Goal: Transaction & Acquisition: Purchase product/service

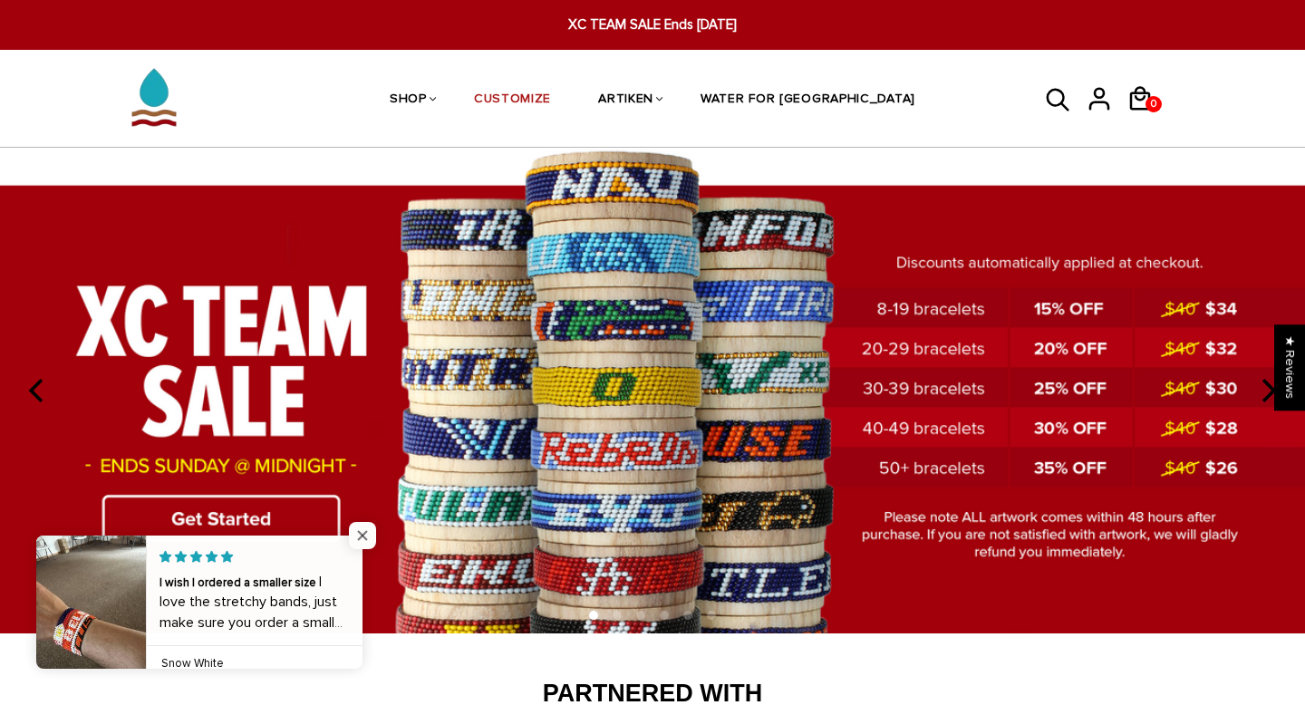
click at [368, 528] on span "Close popup widget" at bounding box center [362, 535] width 27 height 27
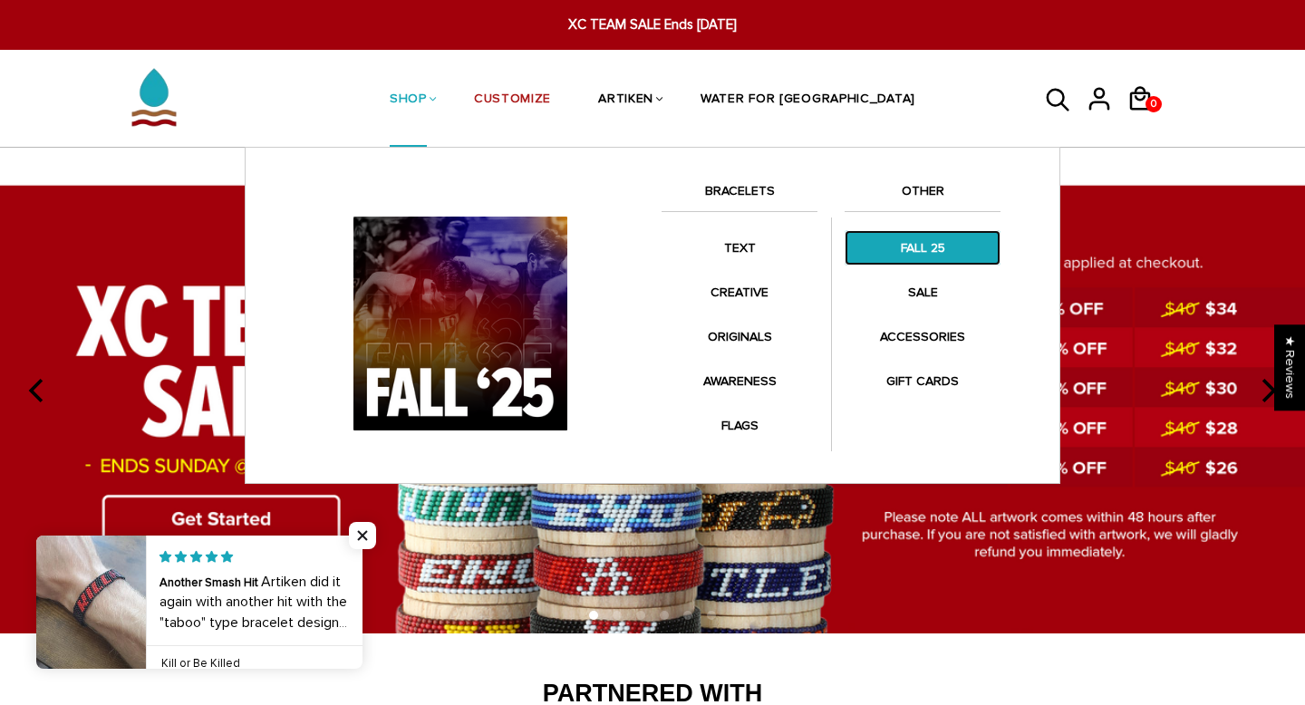
click at [899, 246] on link "FALL 25" at bounding box center [923, 247] width 156 height 35
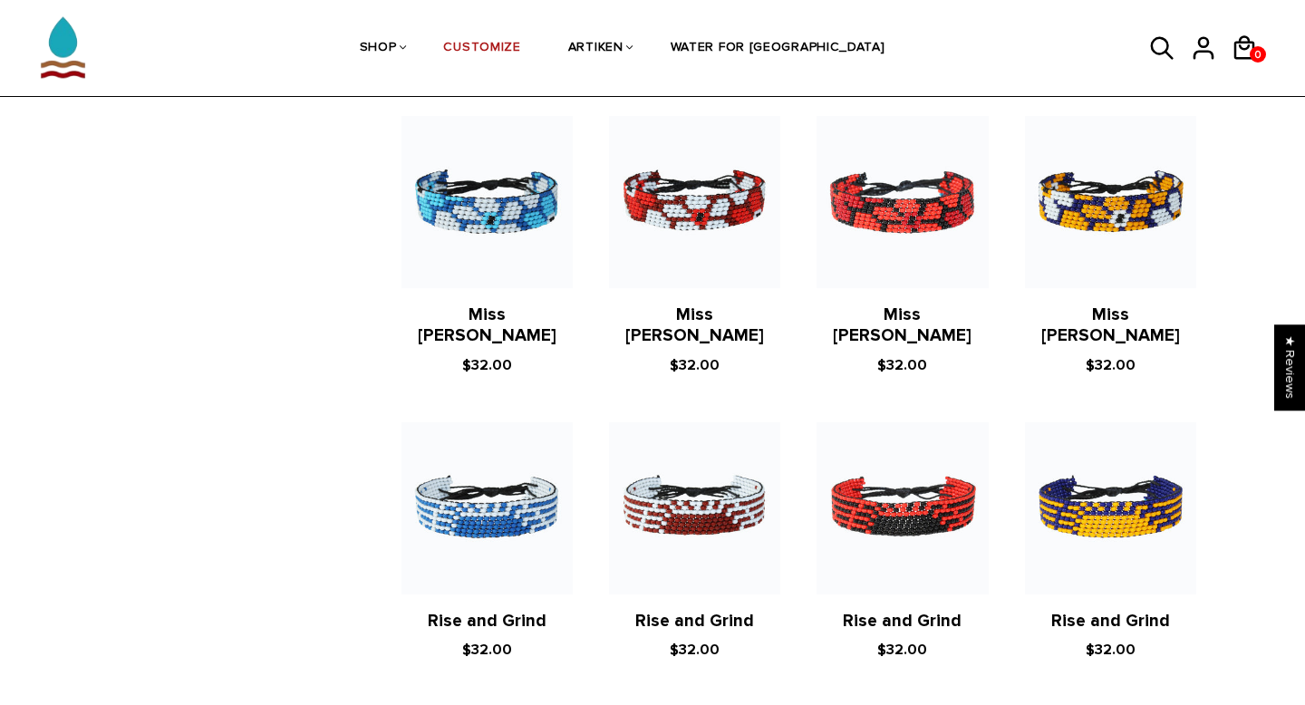
scroll to position [3196, 0]
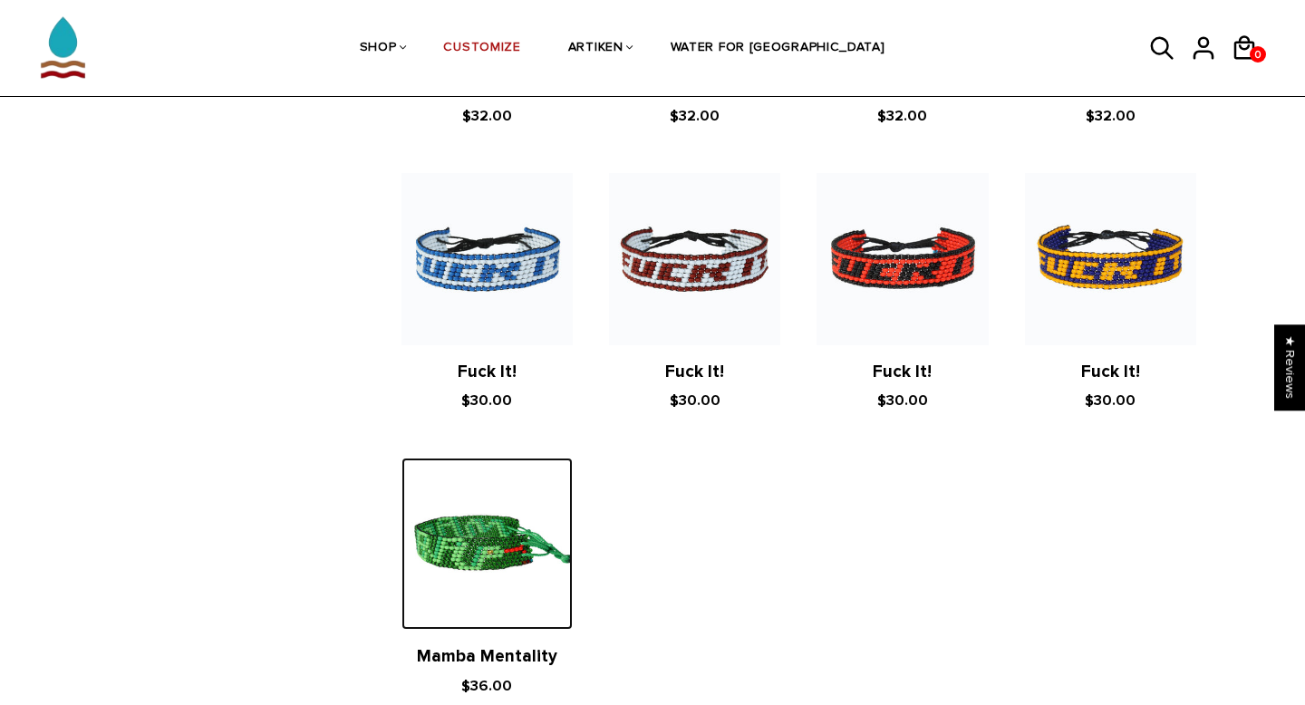
click at [517, 513] on img at bounding box center [486, 543] width 171 height 171
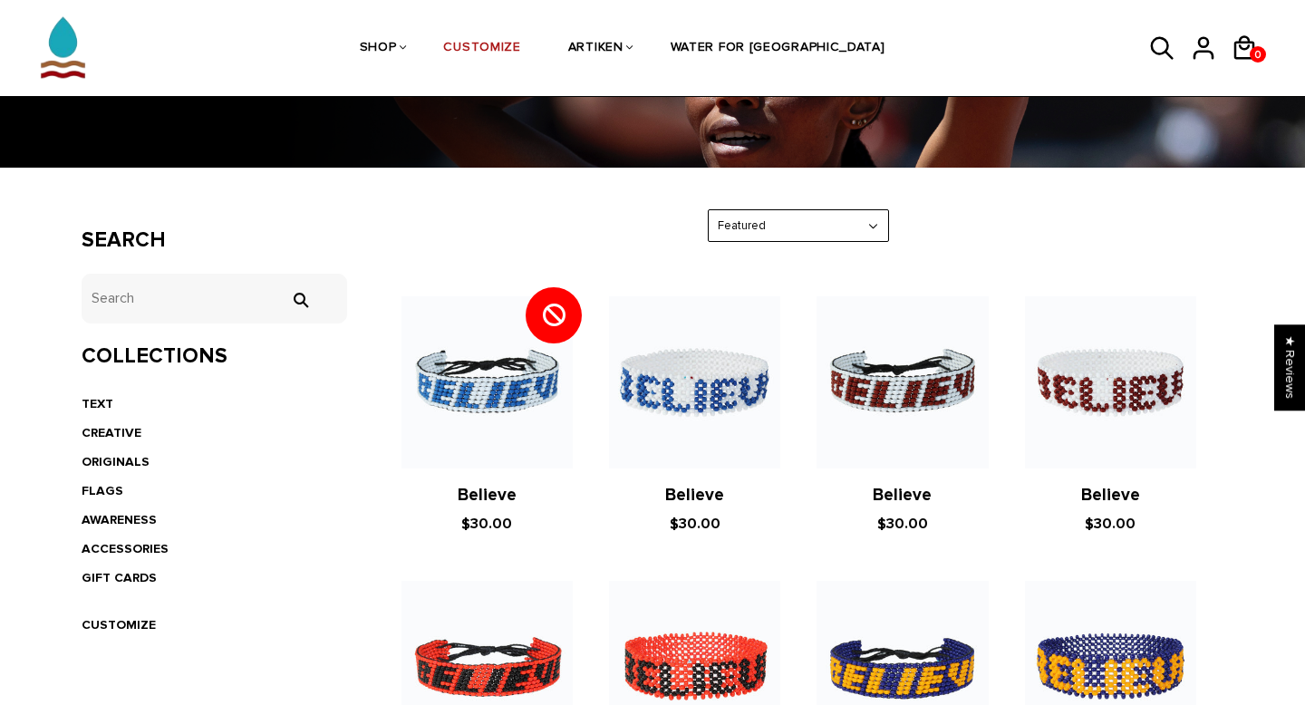
scroll to position [198, 0]
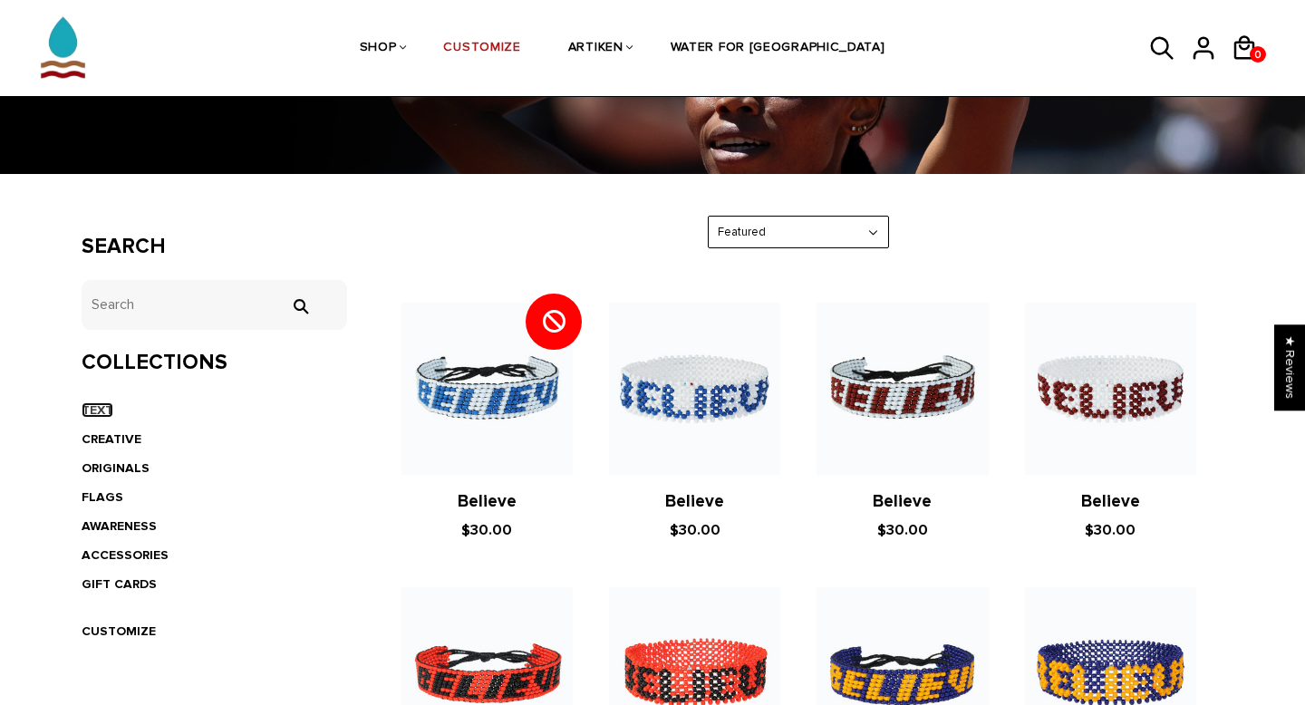
click at [92, 409] on link "TEXT" at bounding box center [98, 409] width 32 height 15
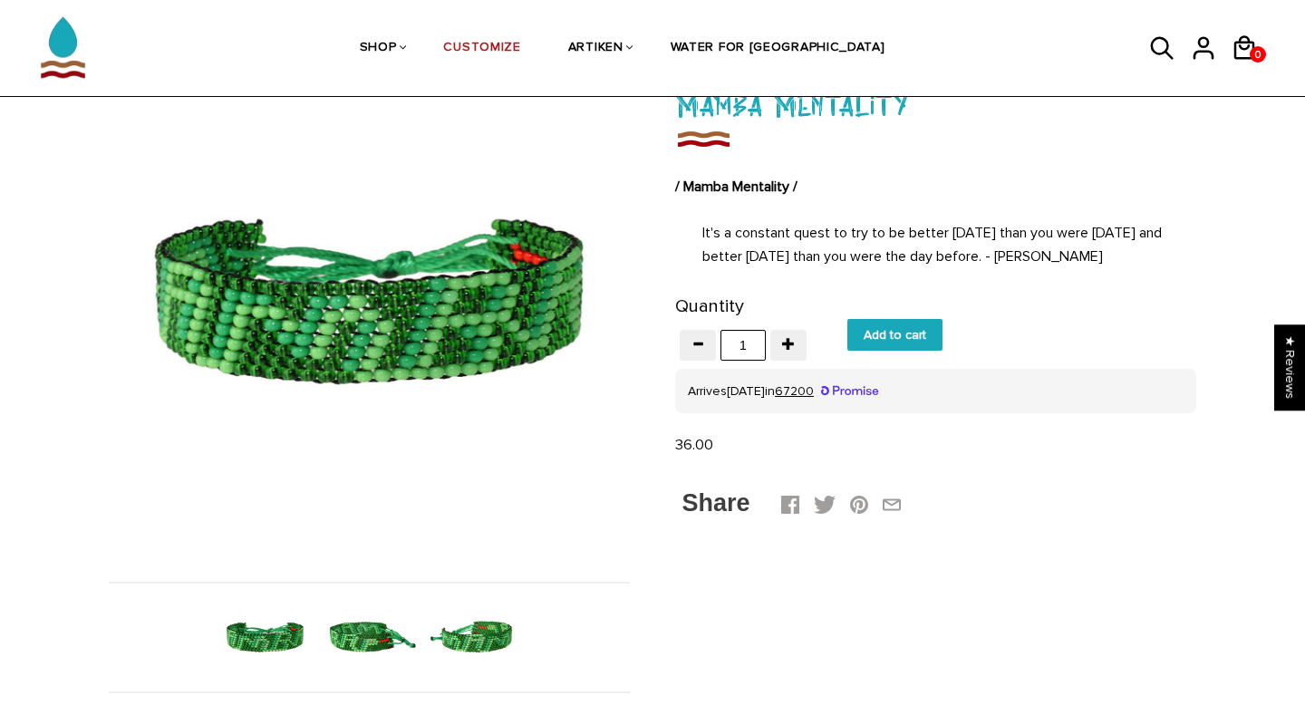
scroll to position [143, 0]
click at [472, 647] on img at bounding box center [473, 636] width 93 height 93
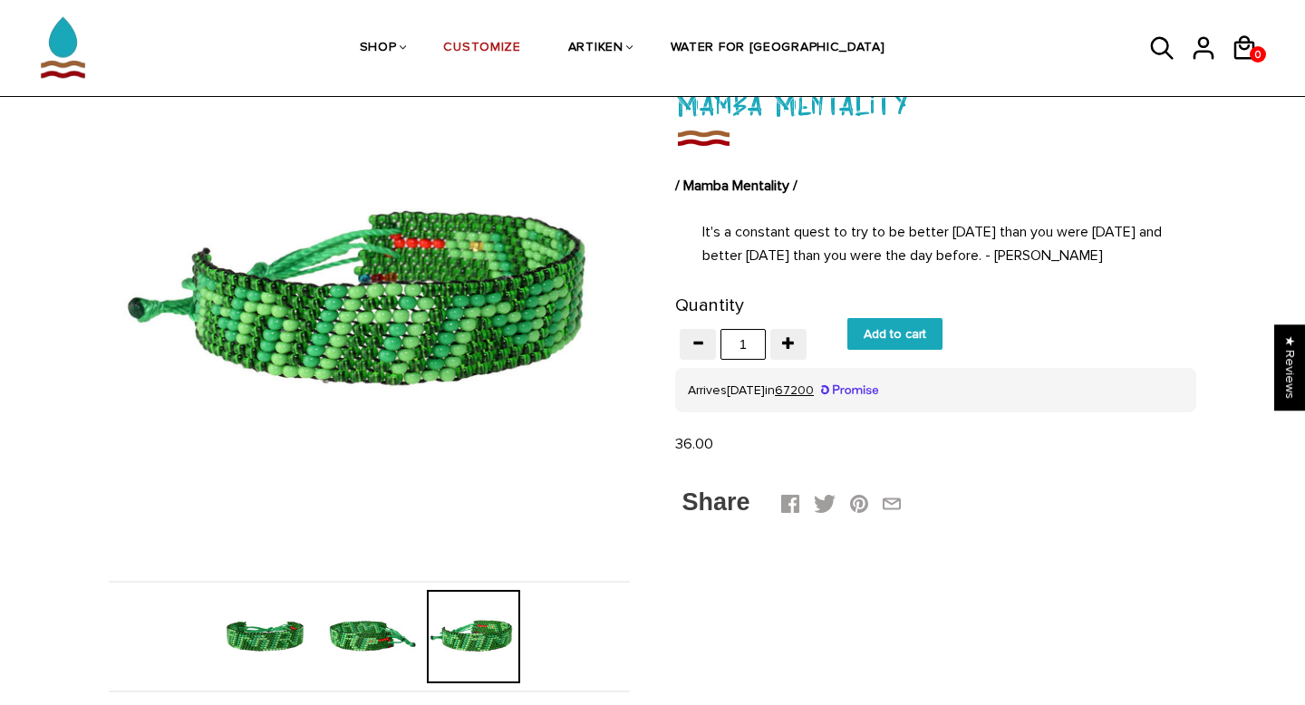
click at [363, 642] on img at bounding box center [369, 636] width 93 height 93
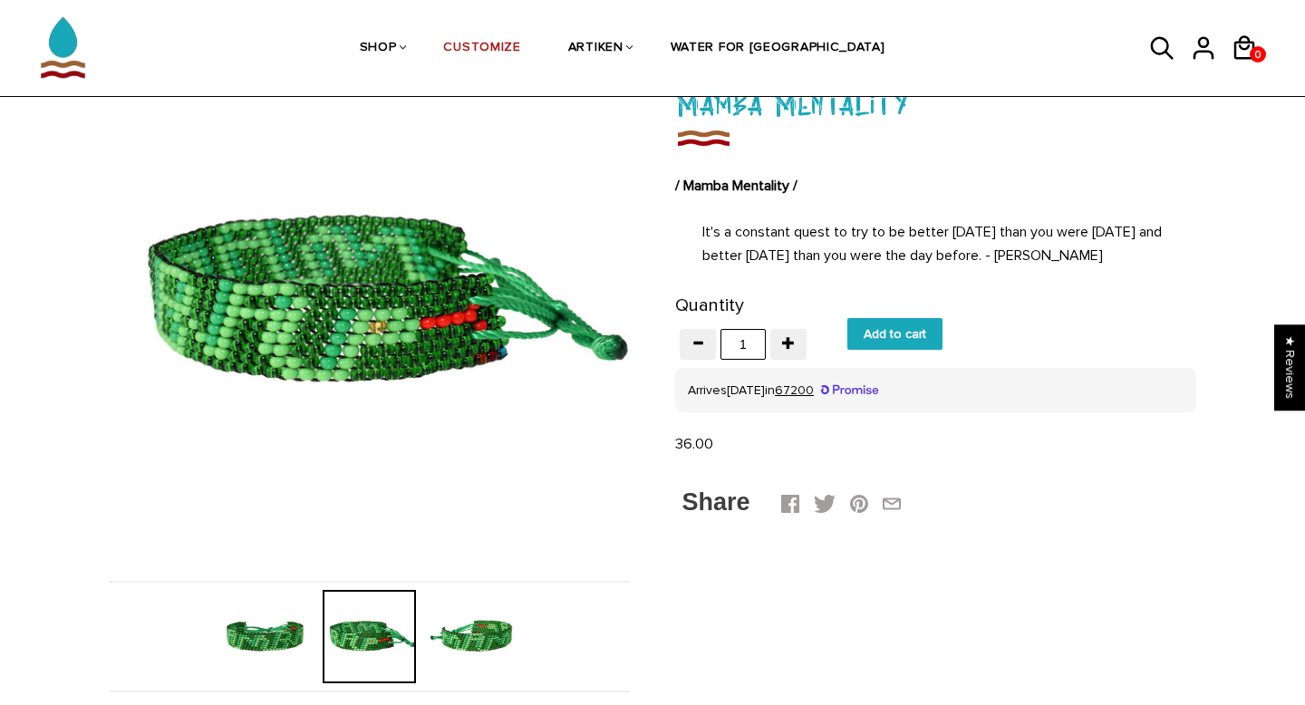
click at [256, 626] on img at bounding box center [264, 636] width 93 height 93
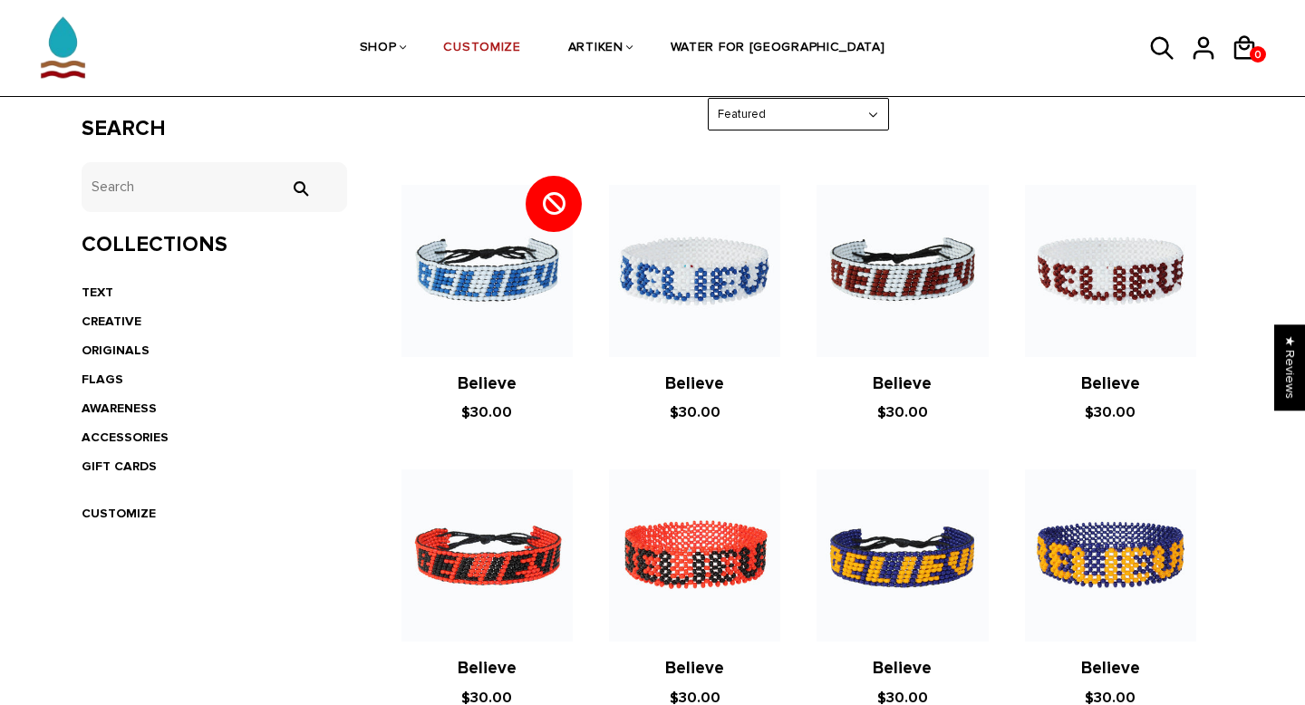
scroll to position [349, 0]
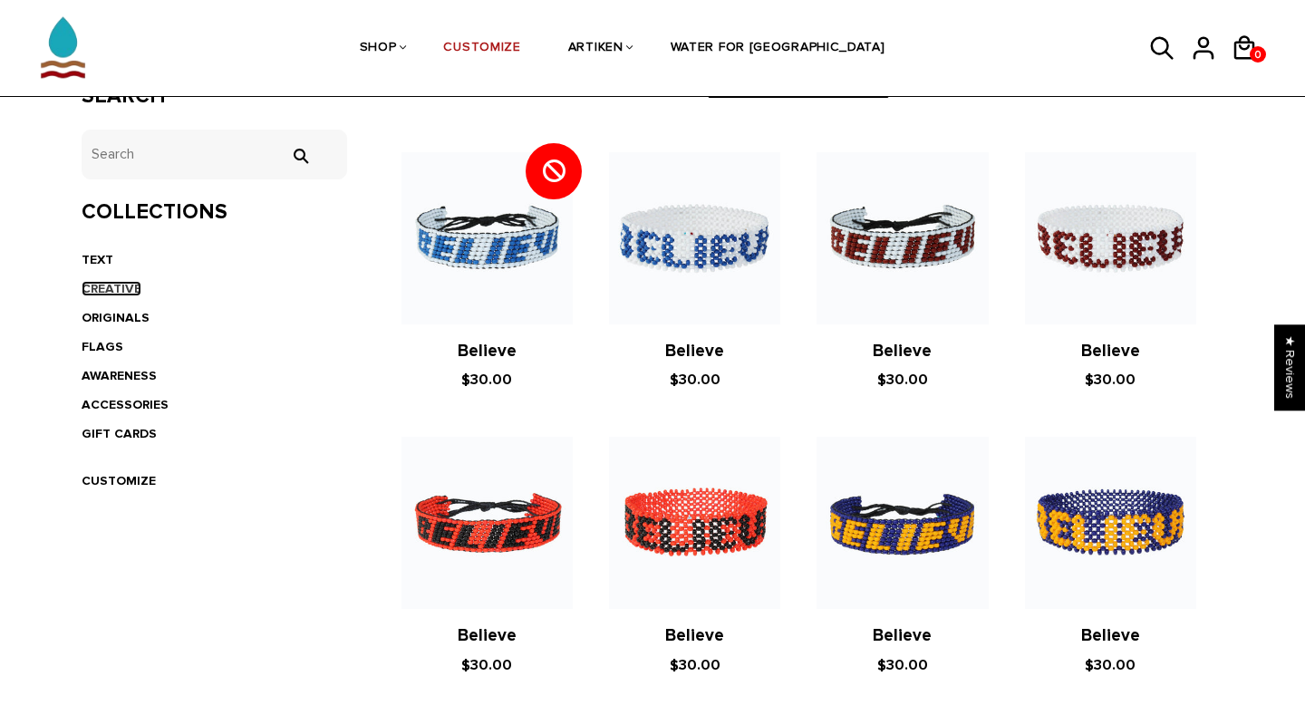
click at [119, 291] on link "CREATIVE" at bounding box center [112, 288] width 60 height 15
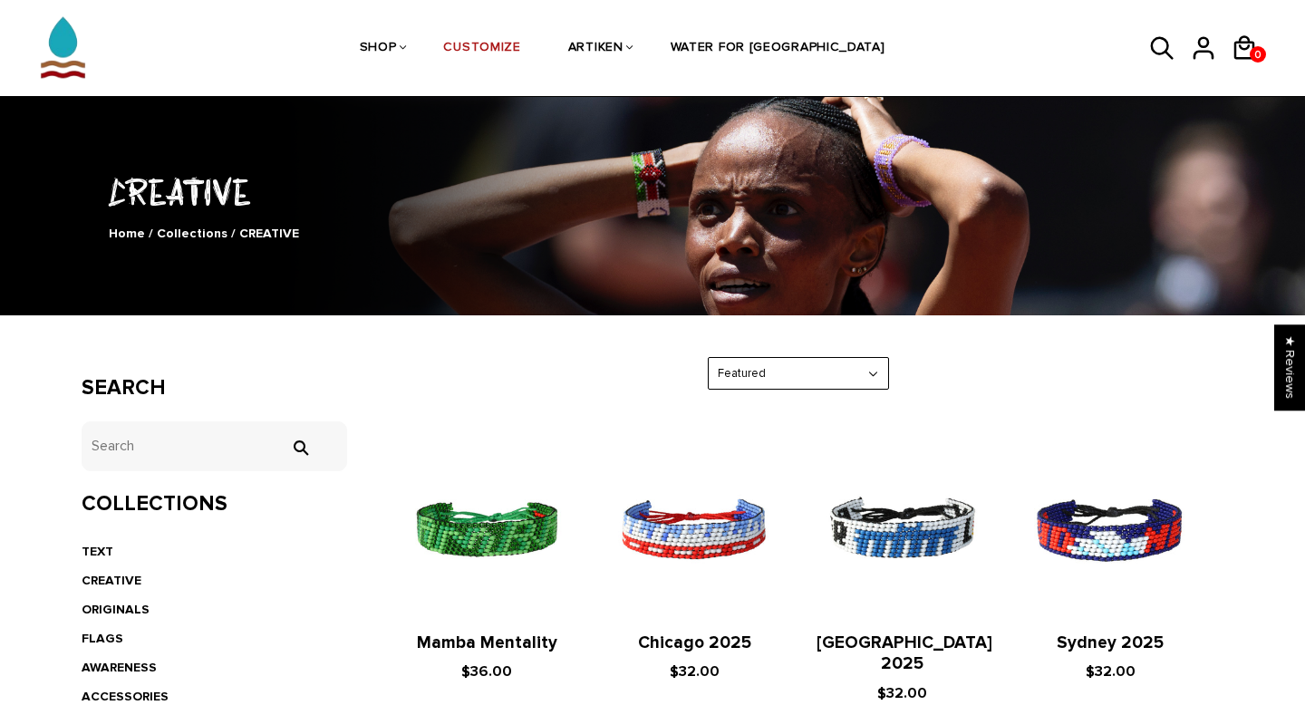
scroll to position [92, 0]
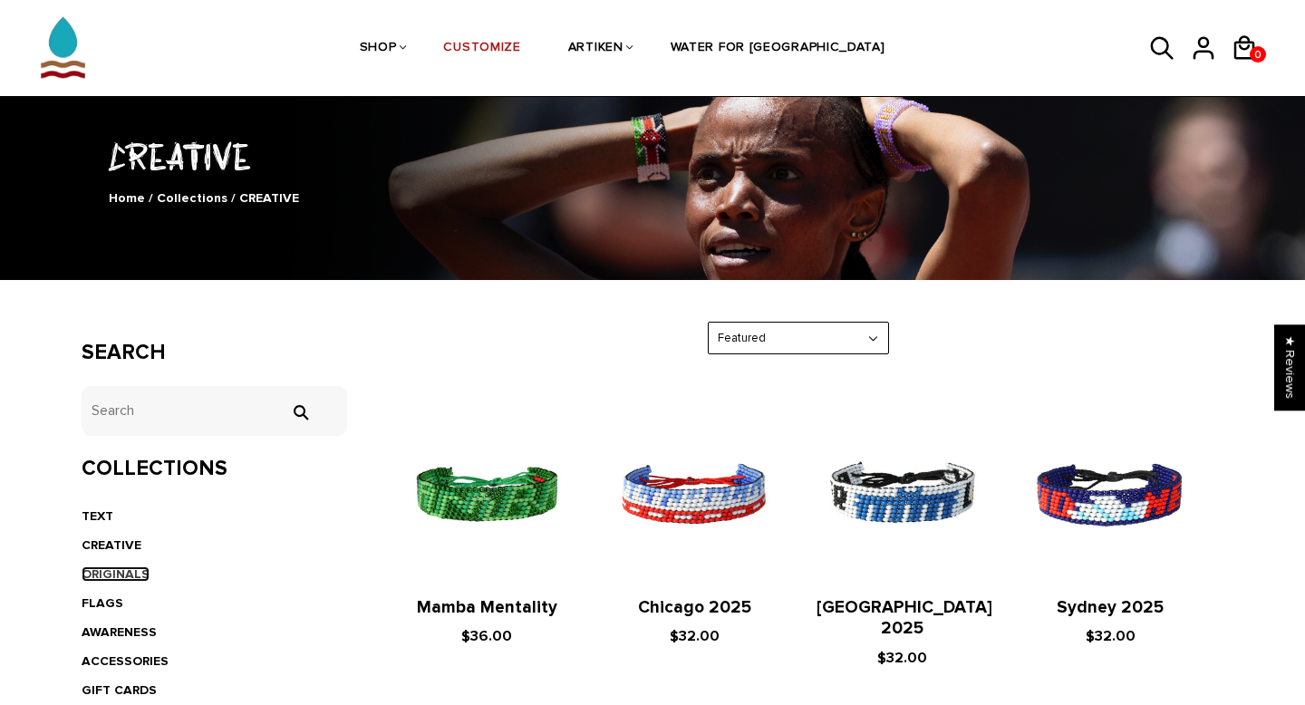
click at [123, 573] on link "ORIGINALS" at bounding box center [116, 573] width 68 height 15
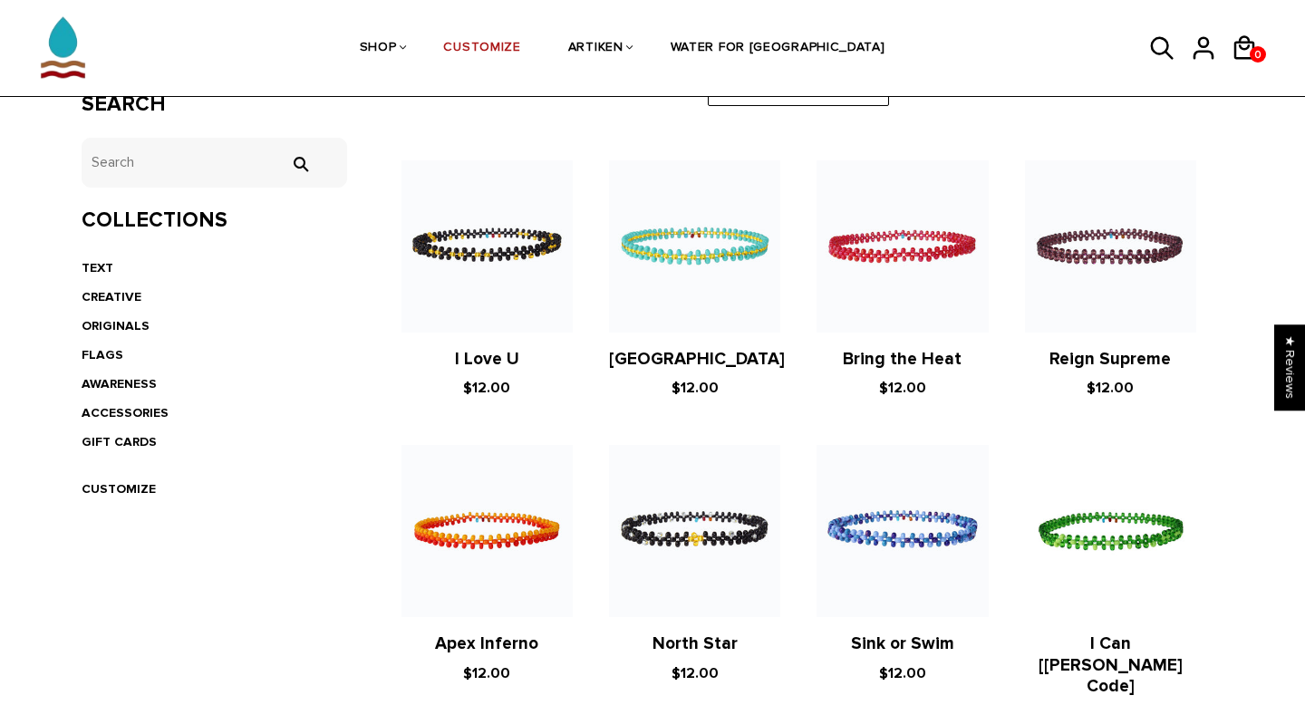
scroll to position [317, 0]
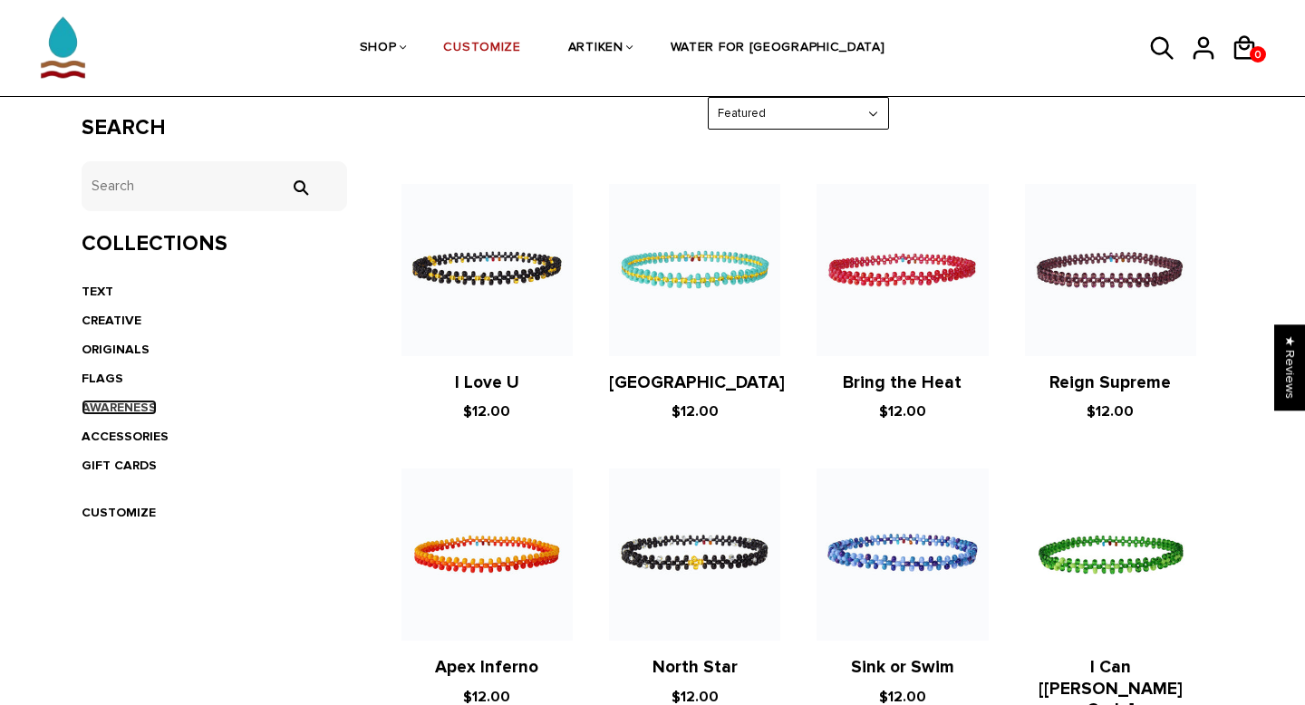
click at [129, 403] on link "AWARENESS" at bounding box center [119, 407] width 75 height 15
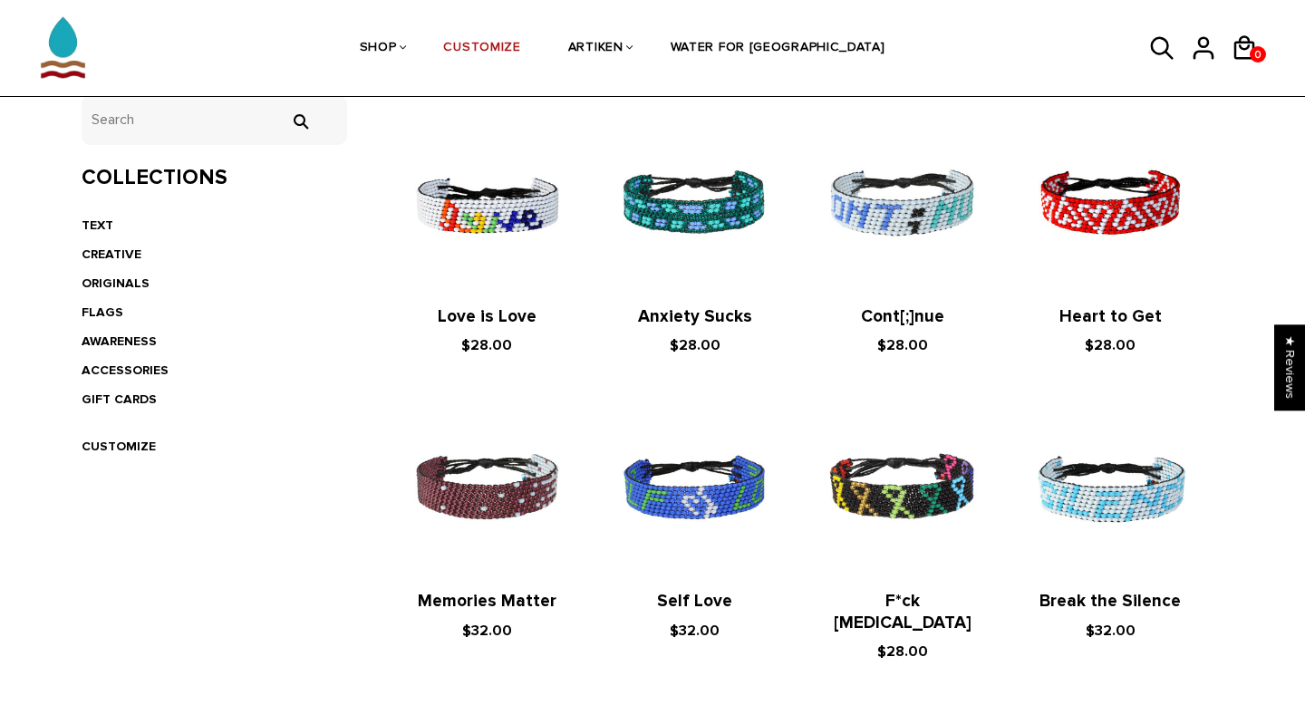
scroll to position [381, 0]
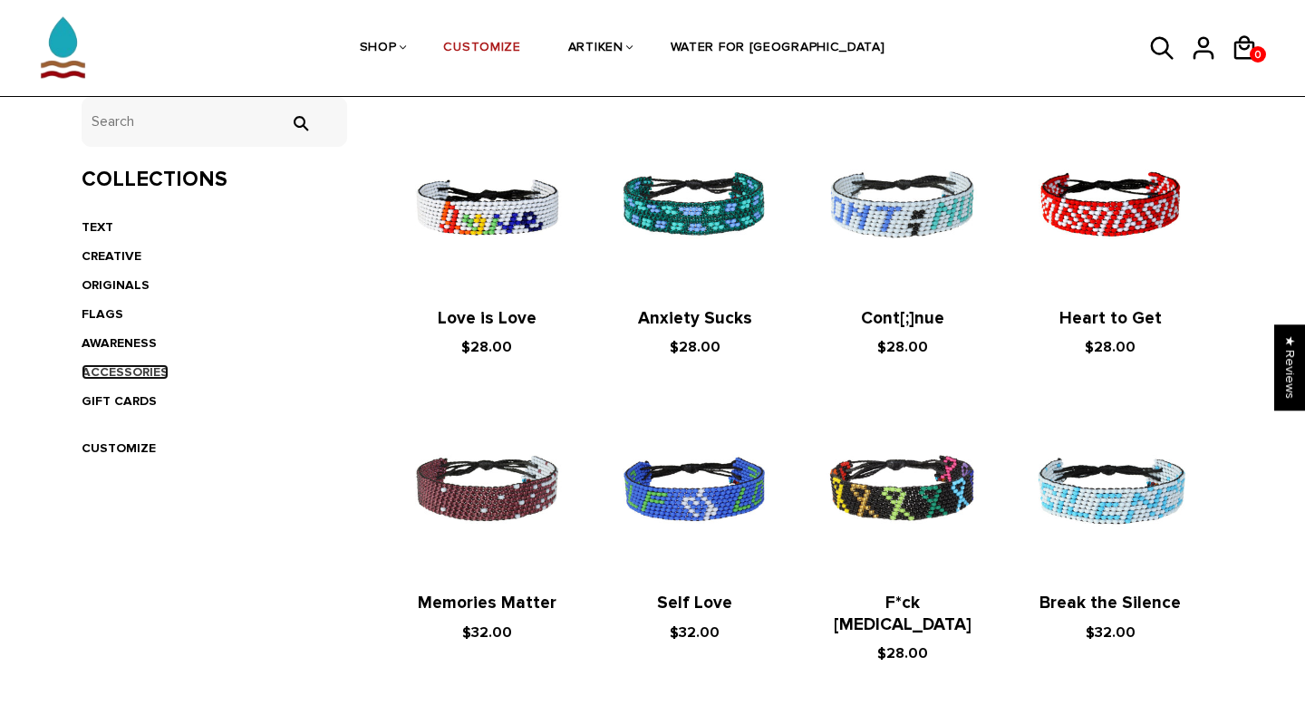
click at [117, 365] on link "ACCESSORIES" at bounding box center [125, 371] width 87 height 15
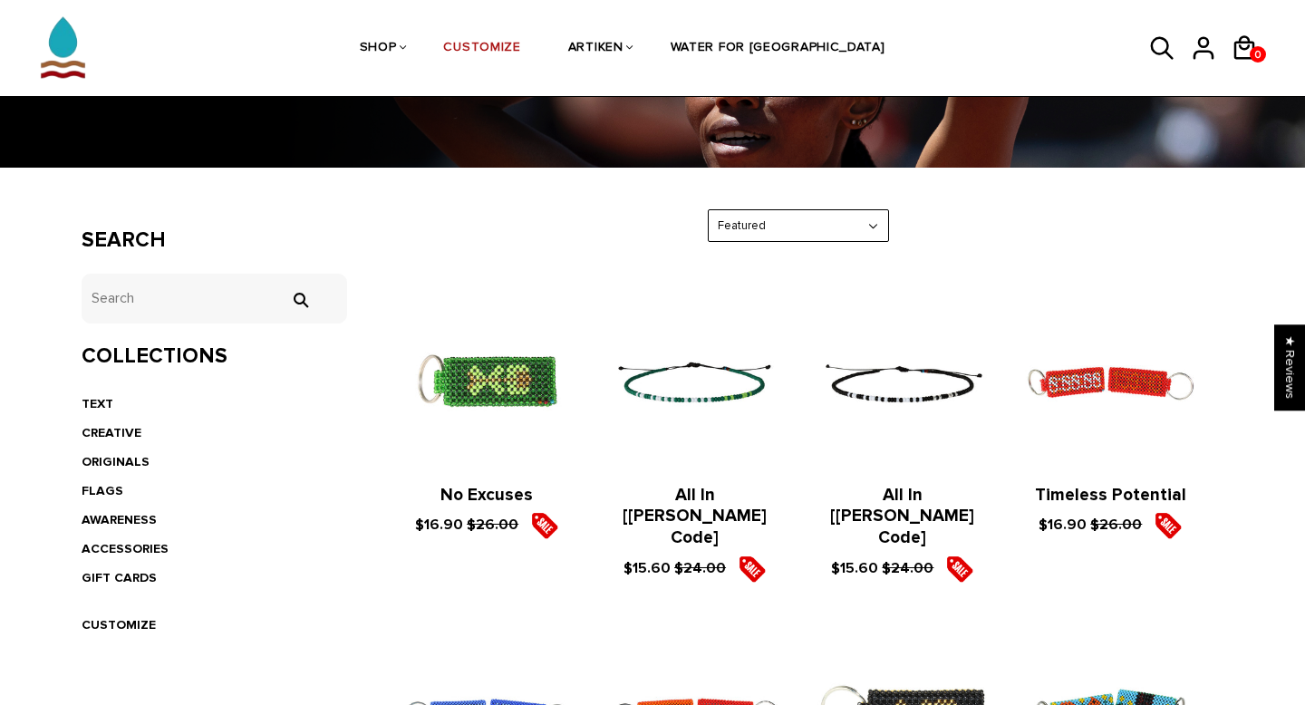
scroll to position [270, 0]
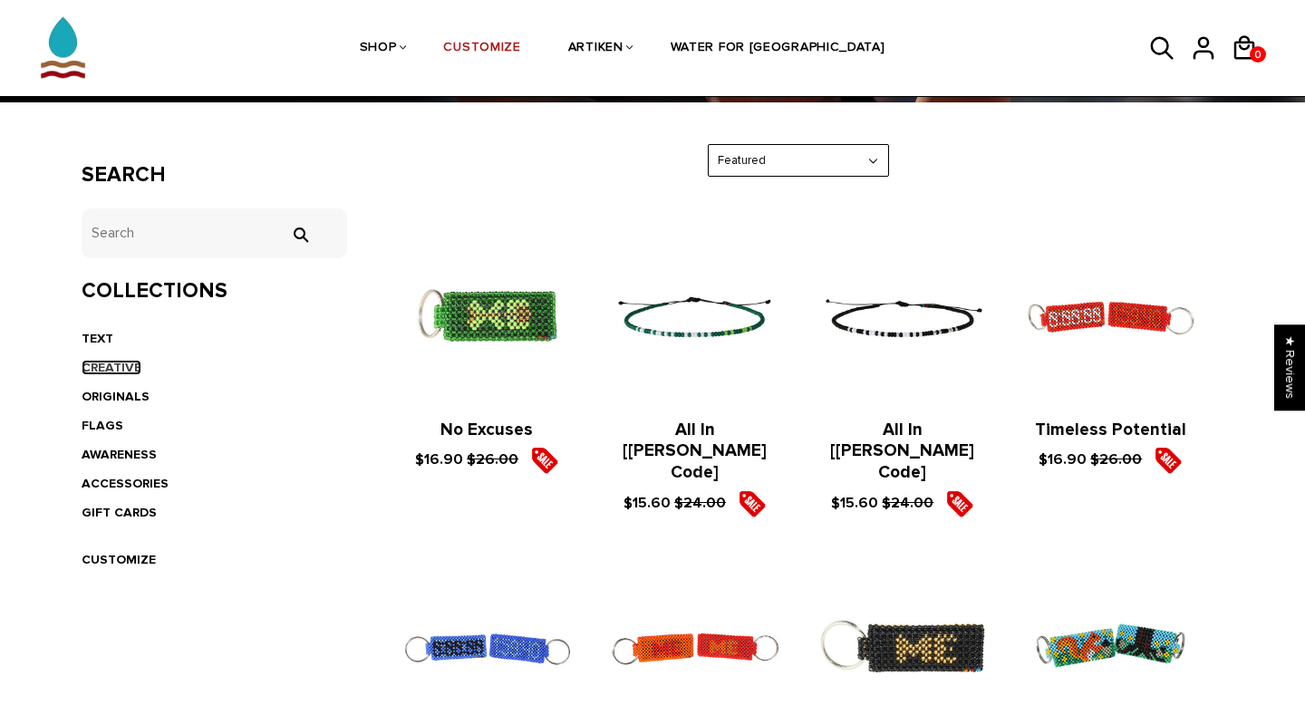
click at [126, 370] on link "CREATIVE" at bounding box center [112, 367] width 60 height 15
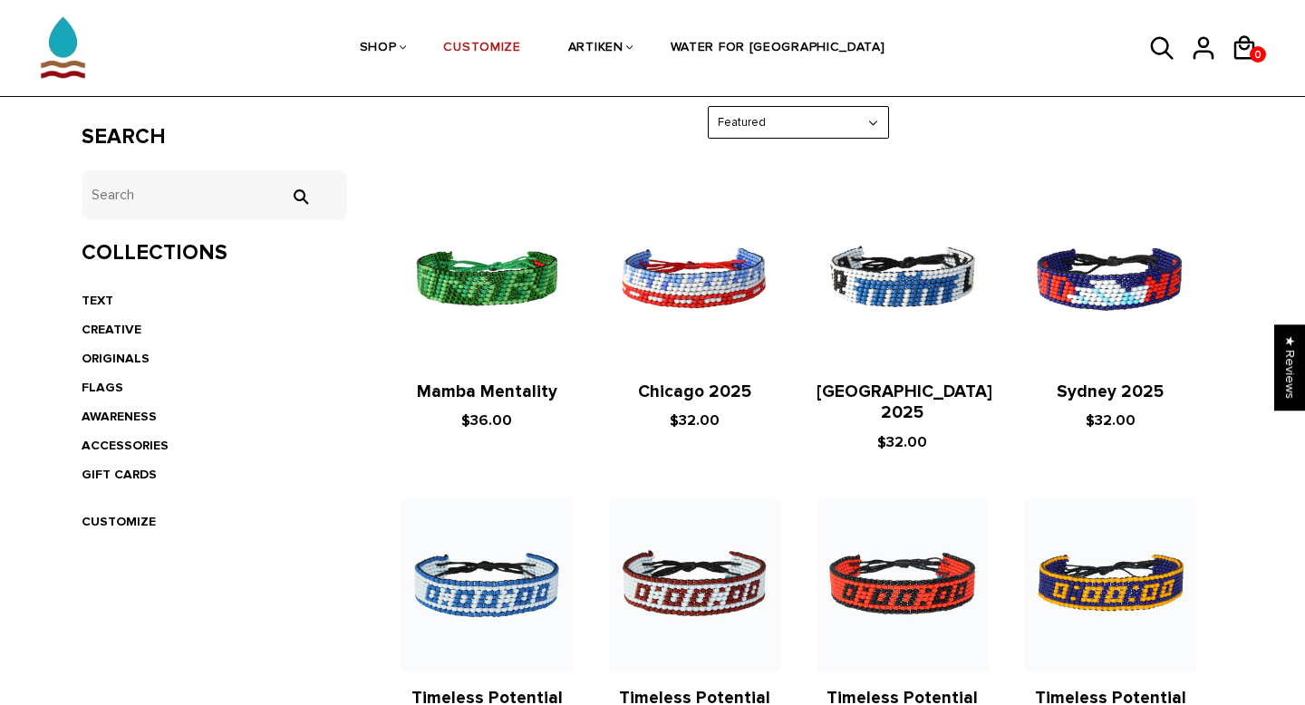
scroll to position [304, 0]
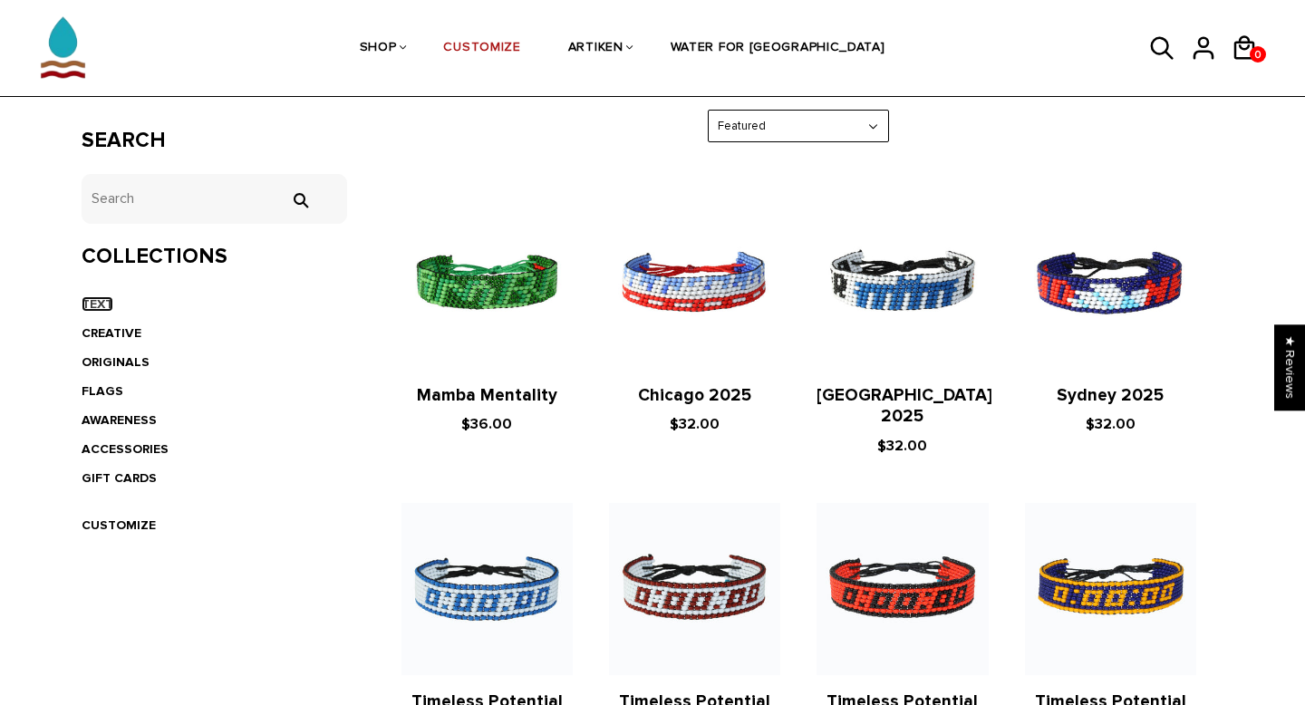
click at [100, 301] on link "TEXT" at bounding box center [98, 303] width 32 height 15
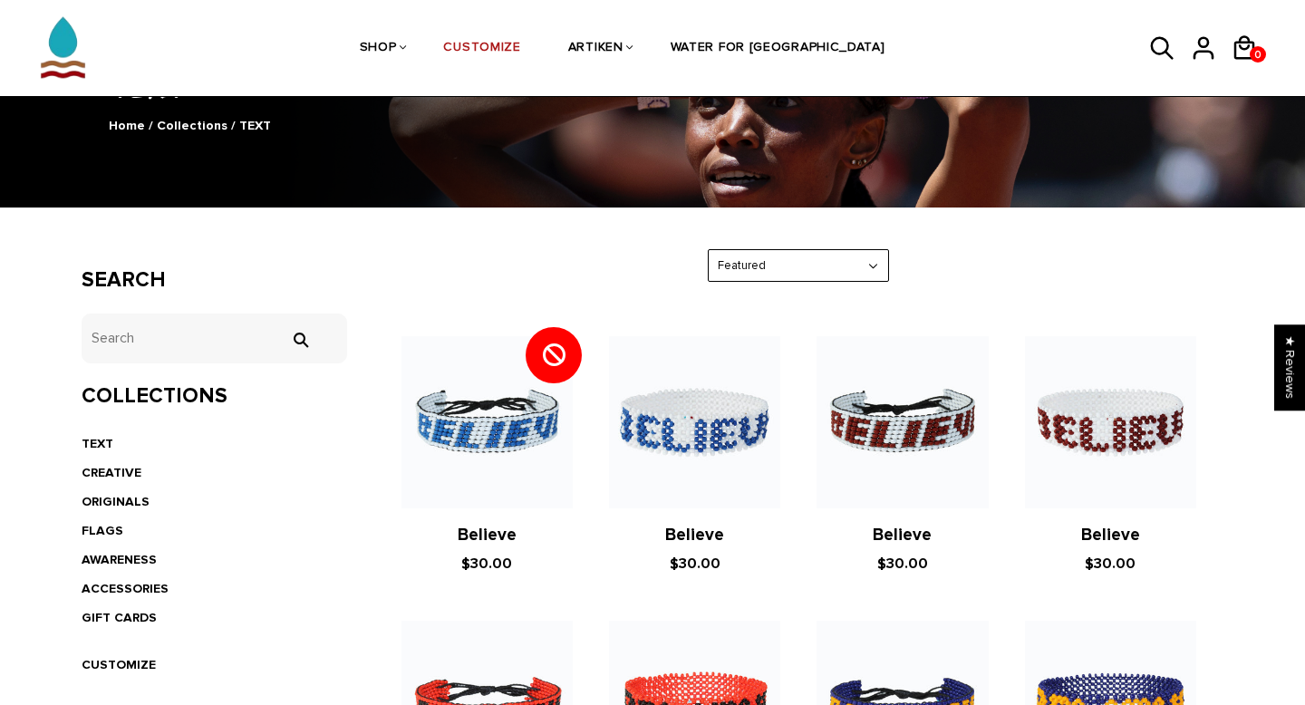
scroll to position [154, 0]
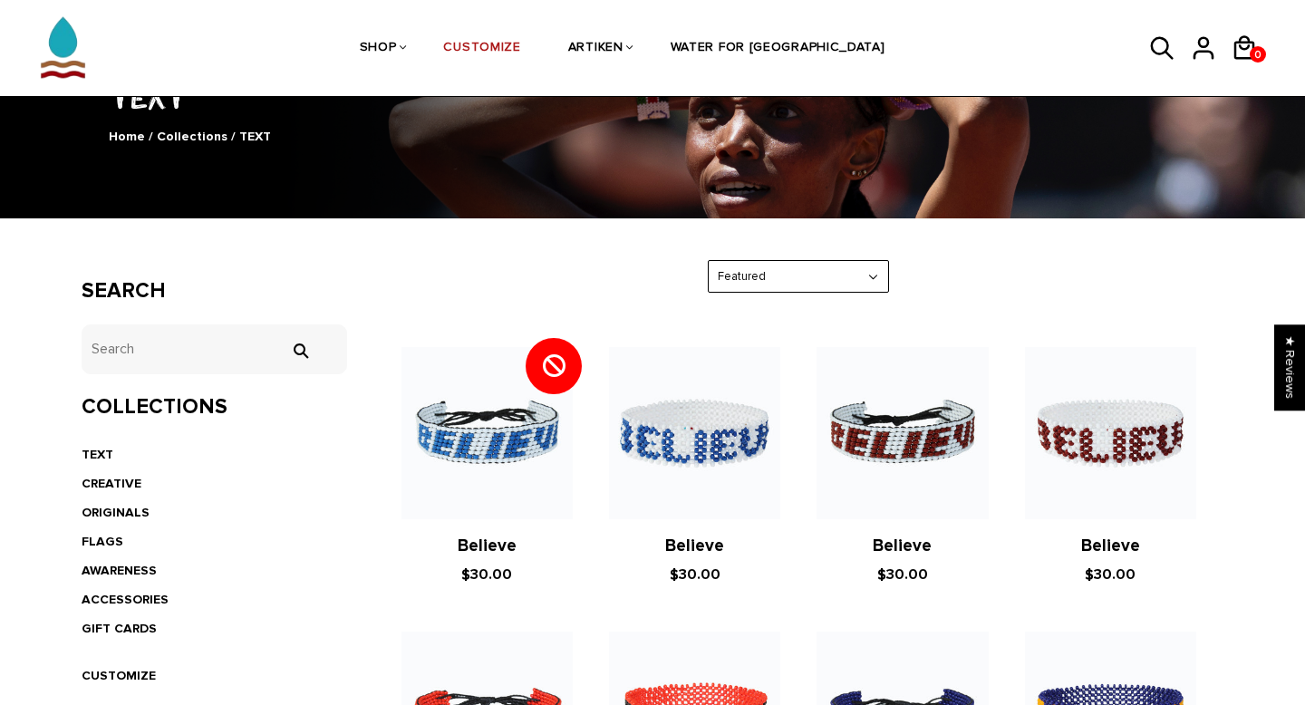
click at [78, 488] on div "Search tets  Collections TEXT CREATIVE ORIGINALS FLAGS AWARENESS ACCESSORIES G…" at bounding box center [214, 485] width 293 height 451
click at [101, 484] on link "CREATIVE" at bounding box center [112, 483] width 60 height 15
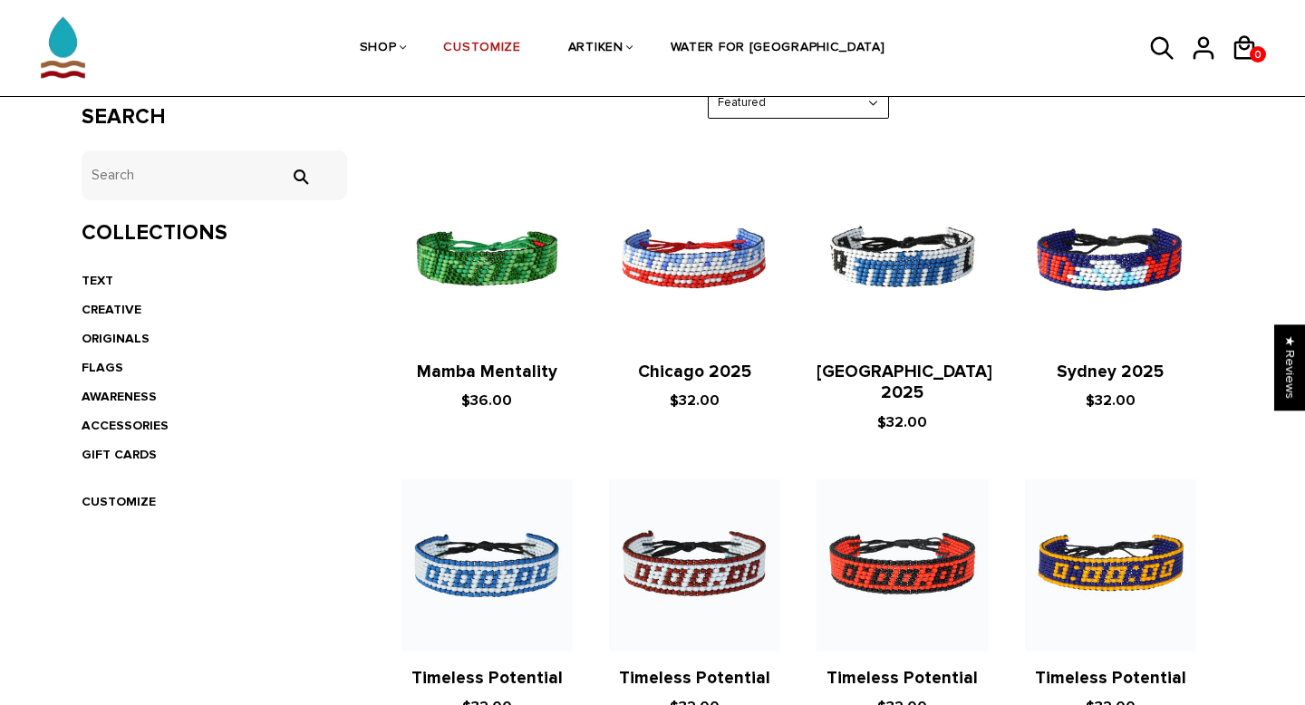
scroll to position [439, 0]
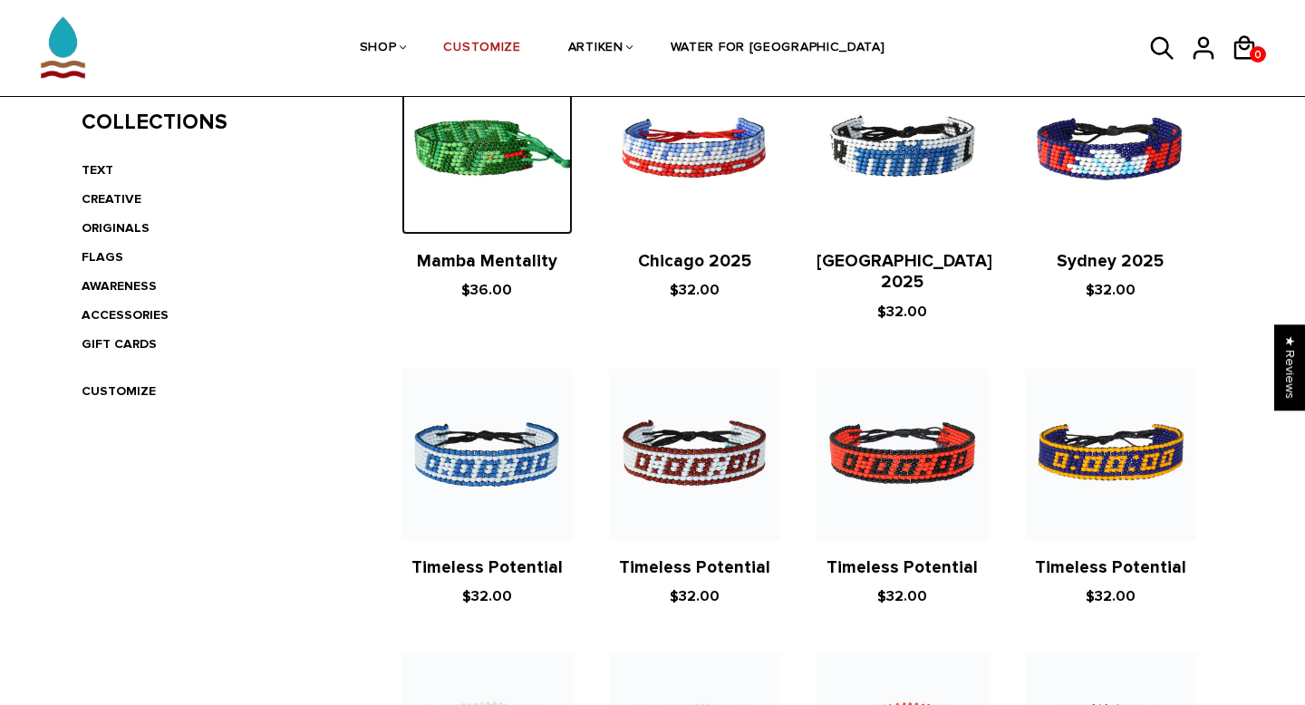
click at [494, 158] on img at bounding box center [486, 148] width 171 height 171
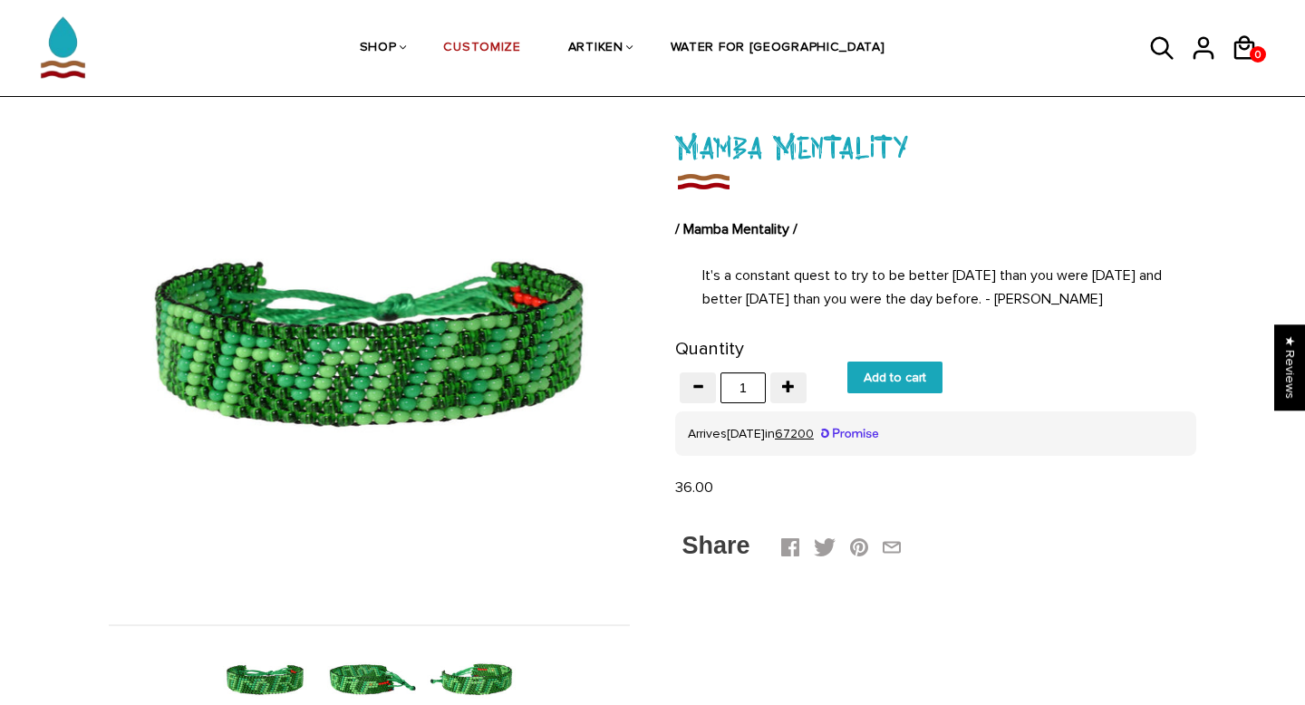
scroll to position [111, 0]
